Goal: Navigation & Orientation: Find specific page/section

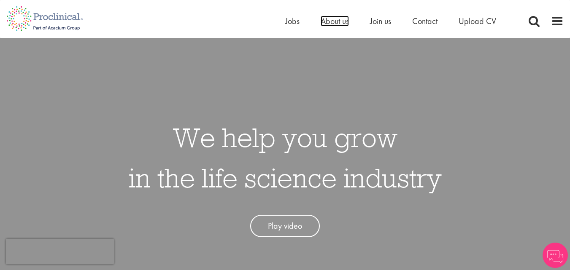
click at [344, 23] on span "About us" at bounding box center [335, 21] width 28 height 11
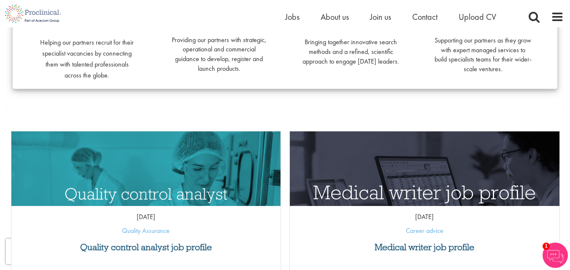
scroll to position [211, 0]
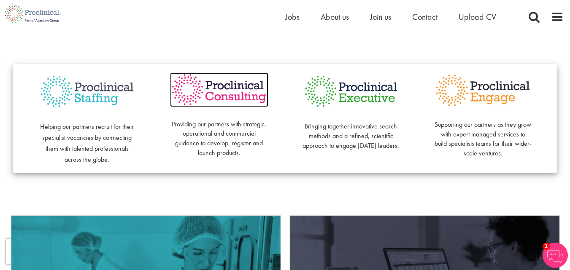
click at [244, 96] on img at bounding box center [219, 90] width 98 height 35
